Goal: Information Seeking & Learning: Learn about a topic

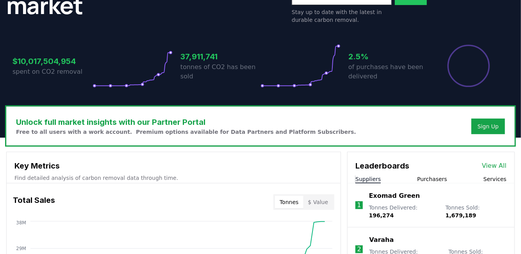
scroll to position [182, 0]
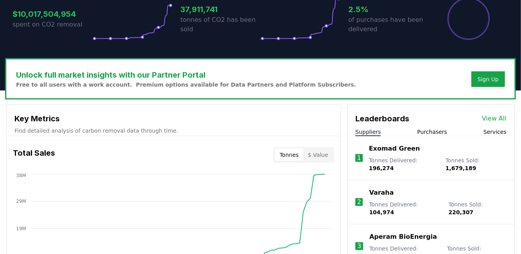
click at [395, 93] on div "Unlock full market insights with our Partner Portal Free to all users with a wo…" at bounding box center [261, 79] width 508 height 38
click at [500, 114] on link "View All" at bounding box center [494, 118] width 25 height 9
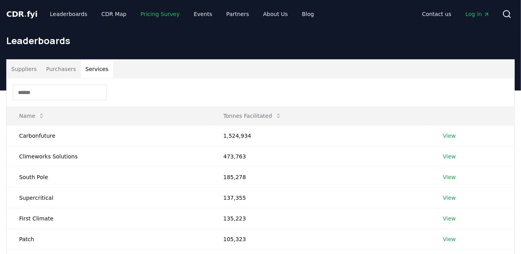
click at [174, 7] on link "Pricing Survey" at bounding box center [160, 14] width 52 height 14
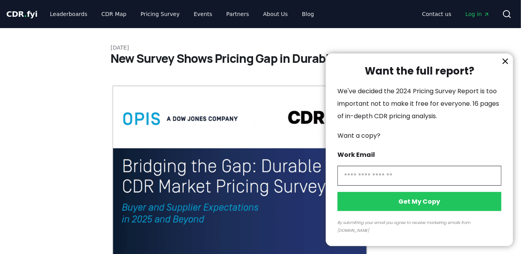
click at [51, 18] on div at bounding box center [260, 127] width 521 height 254
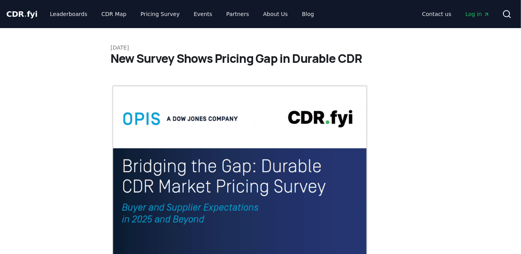
drag, startPoint x: 57, startPoint y: 13, endPoint x: 135, endPoint y: 18, distance: 77.9
click at [57, 13] on div at bounding box center [260, 127] width 521 height 254
click at [56, 16] on link "Leaderboards" at bounding box center [69, 14] width 50 height 14
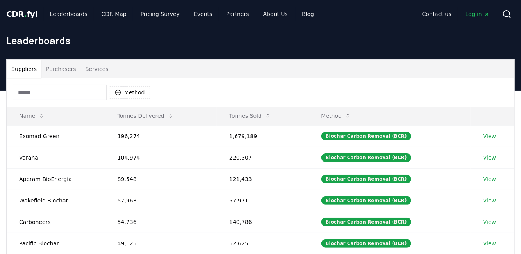
click at [50, 76] on button "Purchasers" at bounding box center [60, 69] width 39 height 19
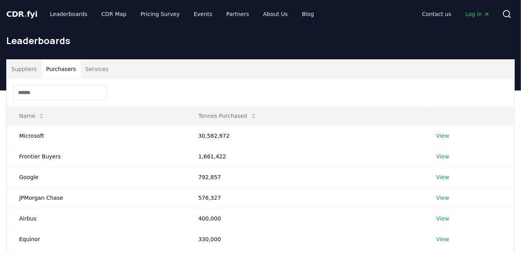
click at [108, 69] on div "Suppliers Purchasers Services" at bounding box center [261, 69] width 508 height 19
click at [121, 71] on div "Suppliers Purchasers Services" at bounding box center [261, 69] width 508 height 19
click at [108, 71] on div "Suppliers Purchasers Services" at bounding box center [261, 69] width 508 height 19
click at [84, 71] on button "Services" at bounding box center [97, 69] width 32 height 19
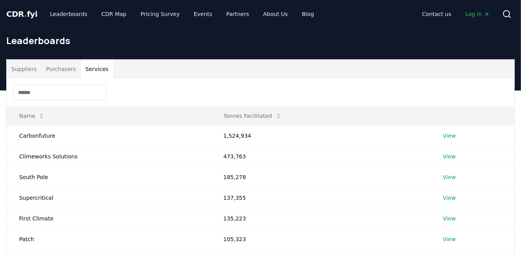
click at [63, 67] on button "Purchasers" at bounding box center [60, 69] width 39 height 19
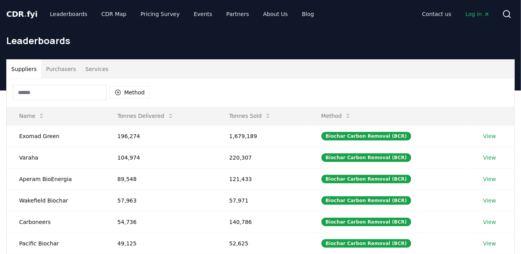
click at [19, 64] on button "Suppliers" at bounding box center [24, 69] width 35 height 19
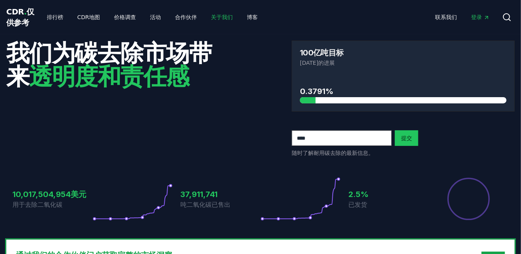
click at [212, 20] on font "关于我们" at bounding box center [222, 17] width 22 height 6
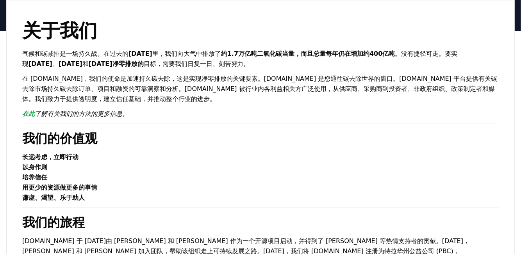
scroll to position [104, 0]
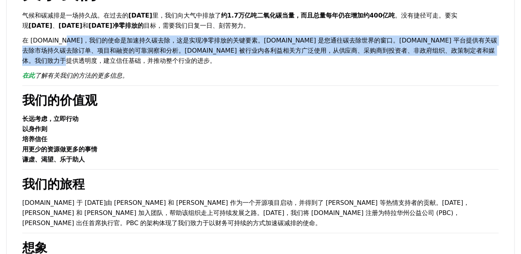
drag, startPoint x: 84, startPoint y: 56, endPoint x: 199, endPoint y: 88, distance: 119.9
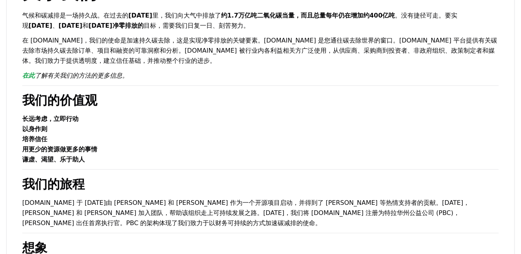
click at [241, 186] on h2 "我们的旅程" at bounding box center [260, 184] width 476 height 19
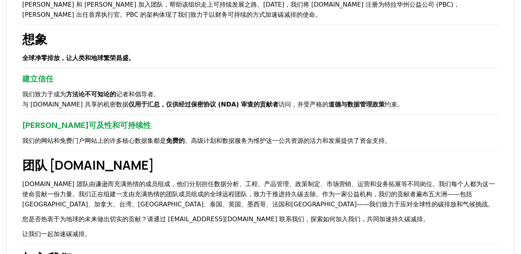
scroll to position [442, 0]
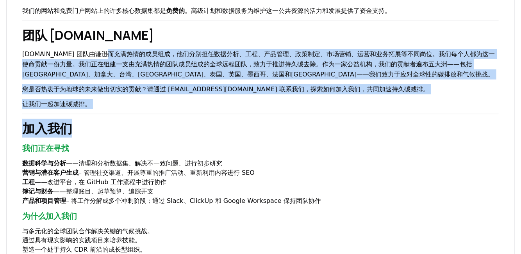
drag, startPoint x: 157, startPoint y: 134, endPoint x: 166, endPoint y: 150, distance: 18.5
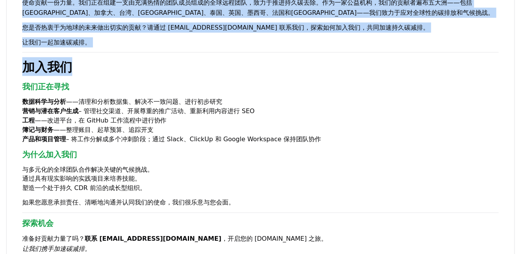
scroll to position [547, 0]
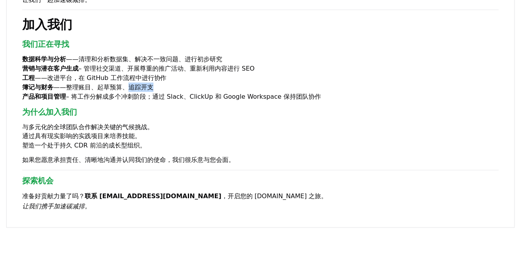
drag, startPoint x: 129, startPoint y: 93, endPoint x: 256, endPoint y: 100, distance: 127.4
click at [252, 92] on li "簿记与财务 ——整理账目、起草预算、追踪开支" at bounding box center [260, 87] width 476 height 9
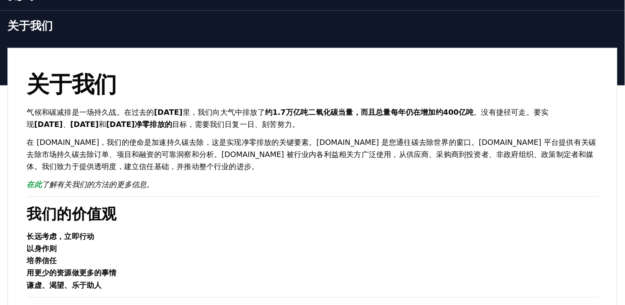
scroll to position [26, 0]
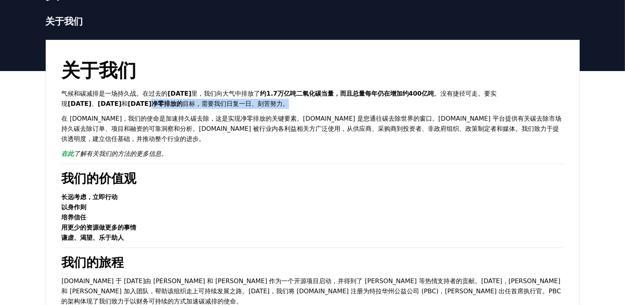
drag, startPoint x: 108, startPoint y: 106, endPoint x: 271, endPoint y: 106, distance: 162.8
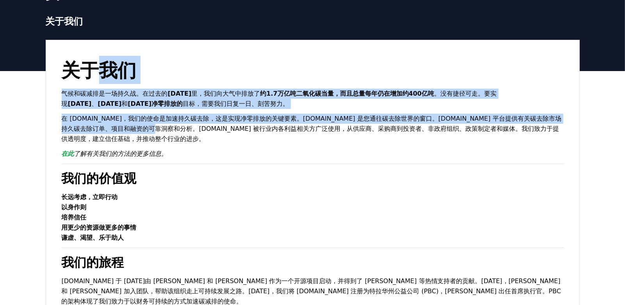
drag, startPoint x: 114, startPoint y: 91, endPoint x: 94, endPoint y: 78, distance: 23.9
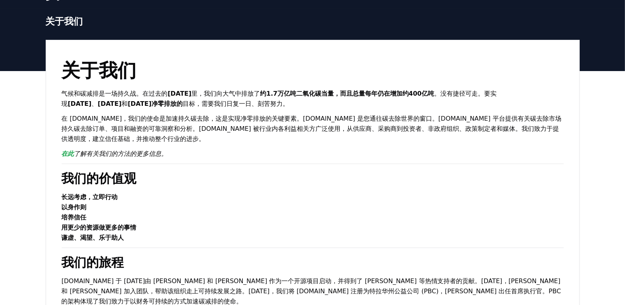
click at [272, 127] on font "在 [DOMAIN_NAME]，我们的使命是加速持久碳去除，这是实现净零排放的关键要素。[DOMAIN_NAME] 是您通往碳去除世界的窗口。[DOMAIN_…" at bounding box center [312, 129] width 500 height 28
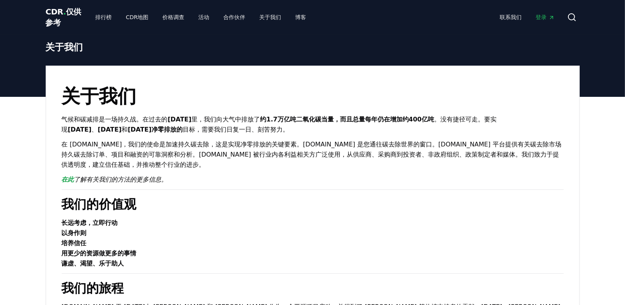
scroll to position [0, 0]
click at [278, 16] on font "关于我们" at bounding box center [271, 17] width 22 height 6
